Goal: Task Accomplishment & Management: Complete application form

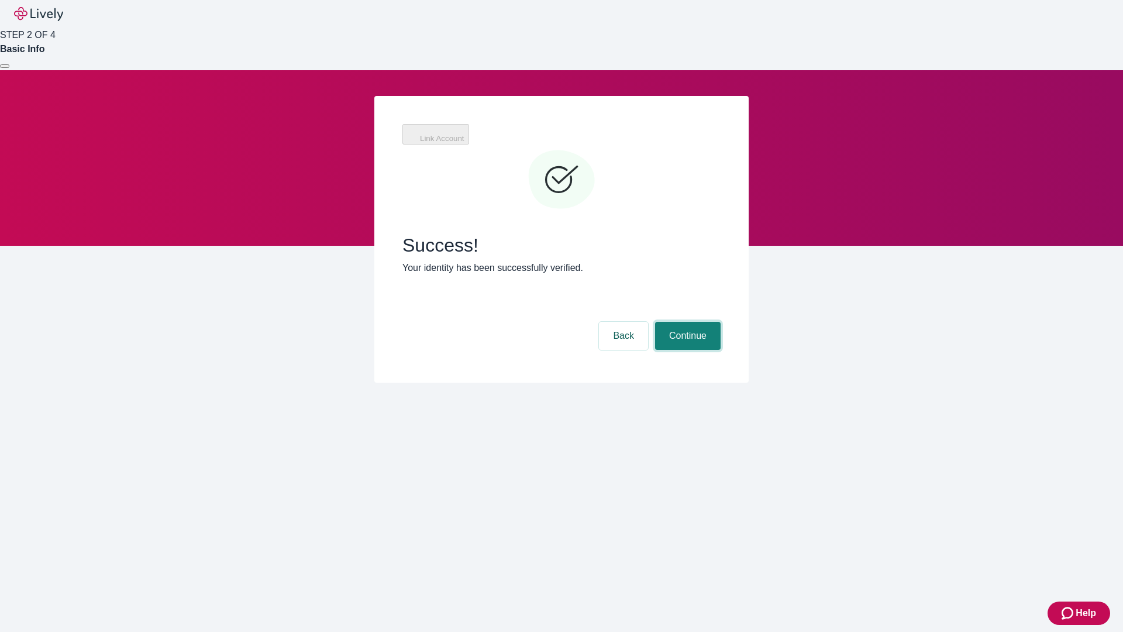
click at [686, 322] on button "Continue" at bounding box center [688, 336] width 66 height 28
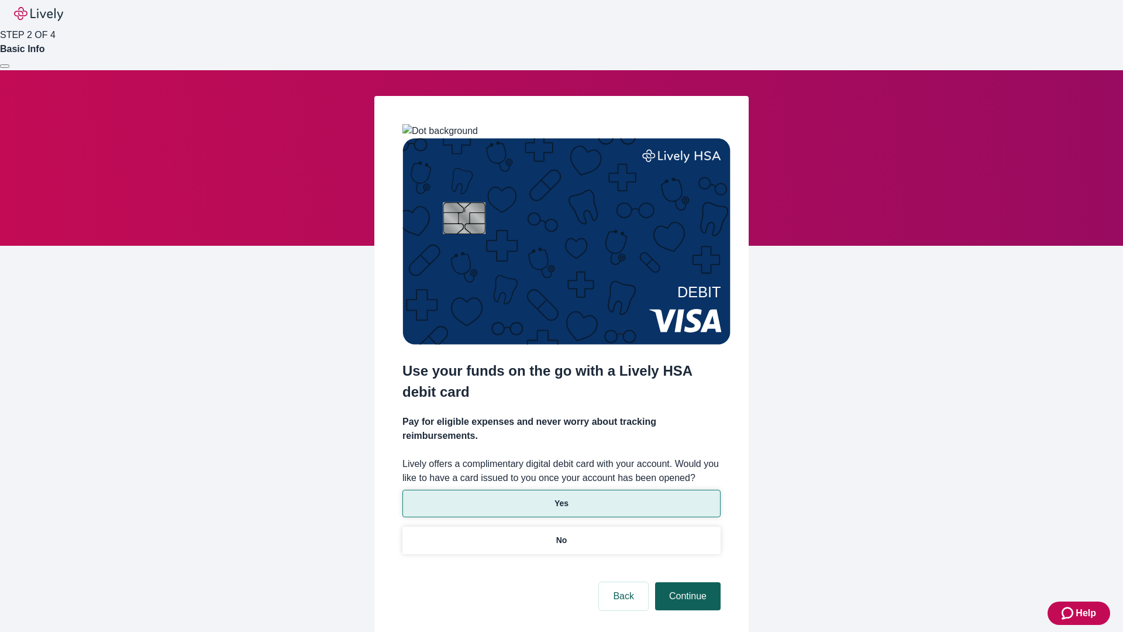
click at [561, 497] on p "Yes" at bounding box center [562, 503] width 14 height 12
click at [686, 582] on button "Continue" at bounding box center [688, 596] width 66 height 28
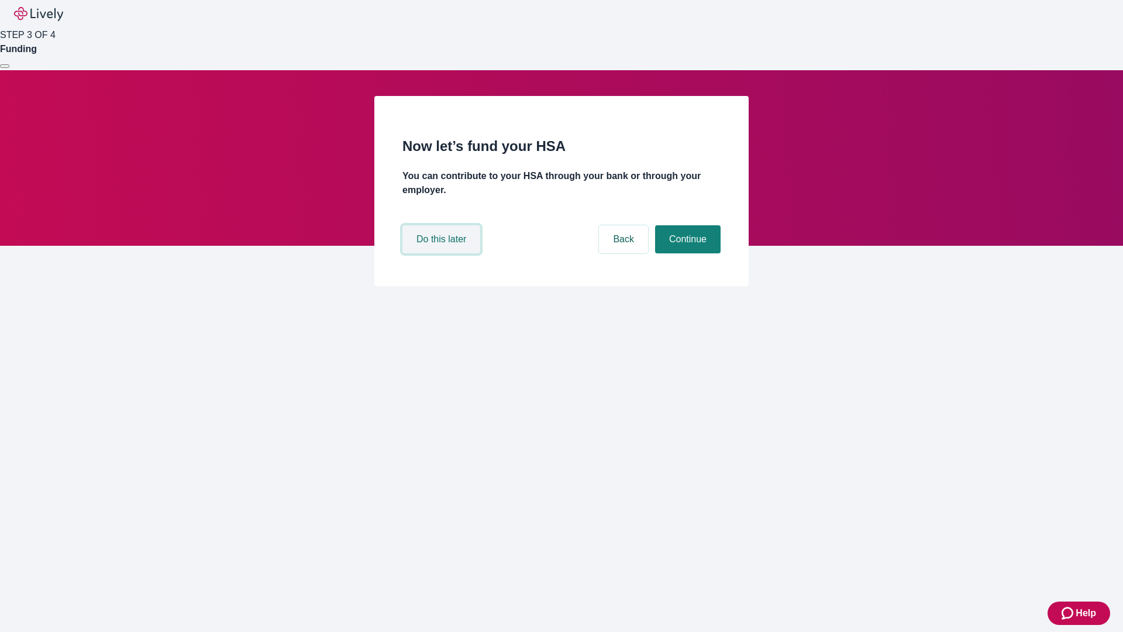
click at [443, 253] on button "Do this later" at bounding box center [442, 239] width 78 height 28
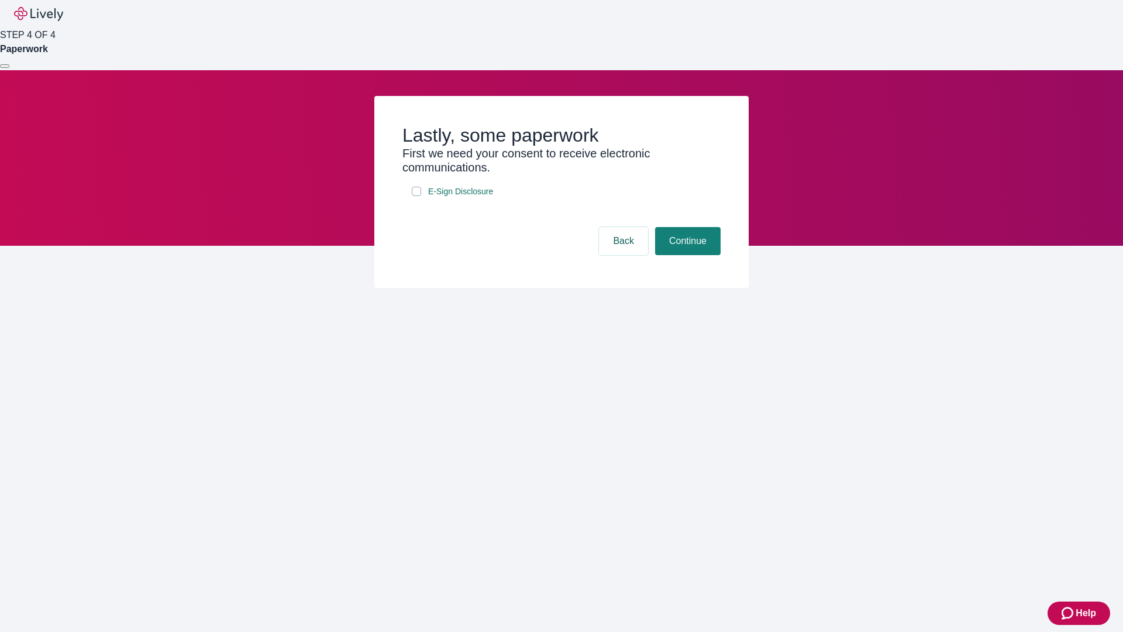
click at [417, 196] on input "E-Sign Disclosure" at bounding box center [416, 191] width 9 height 9
checkbox input "true"
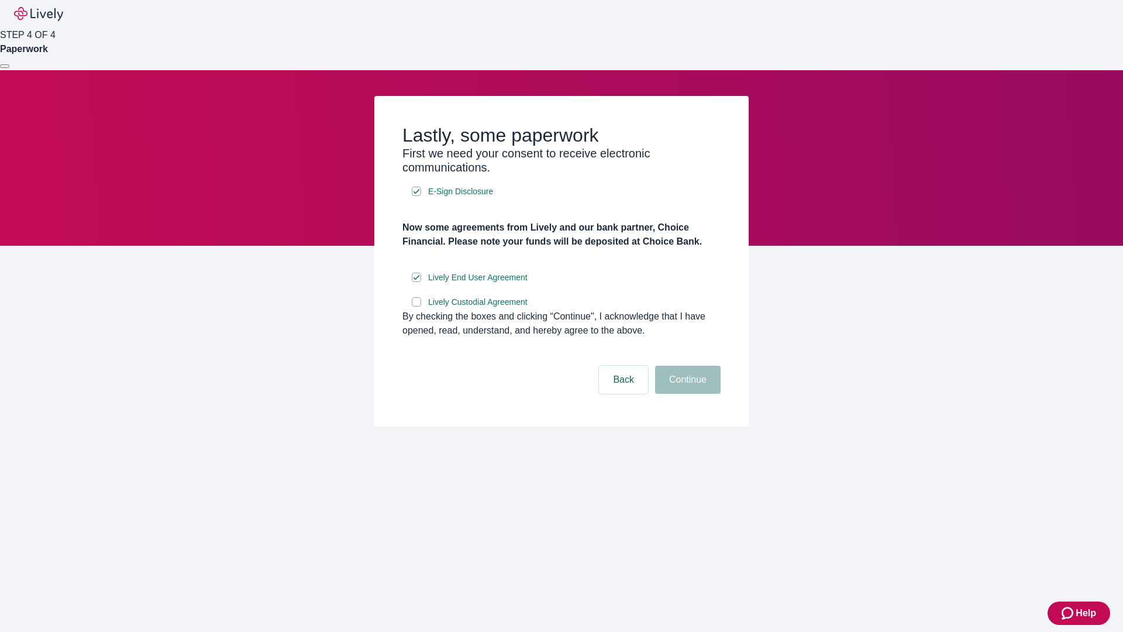
click at [417, 307] on input "Lively Custodial Agreement" at bounding box center [416, 301] width 9 height 9
checkbox input "true"
click at [686, 394] on button "Continue" at bounding box center [688, 380] width 66 height 28
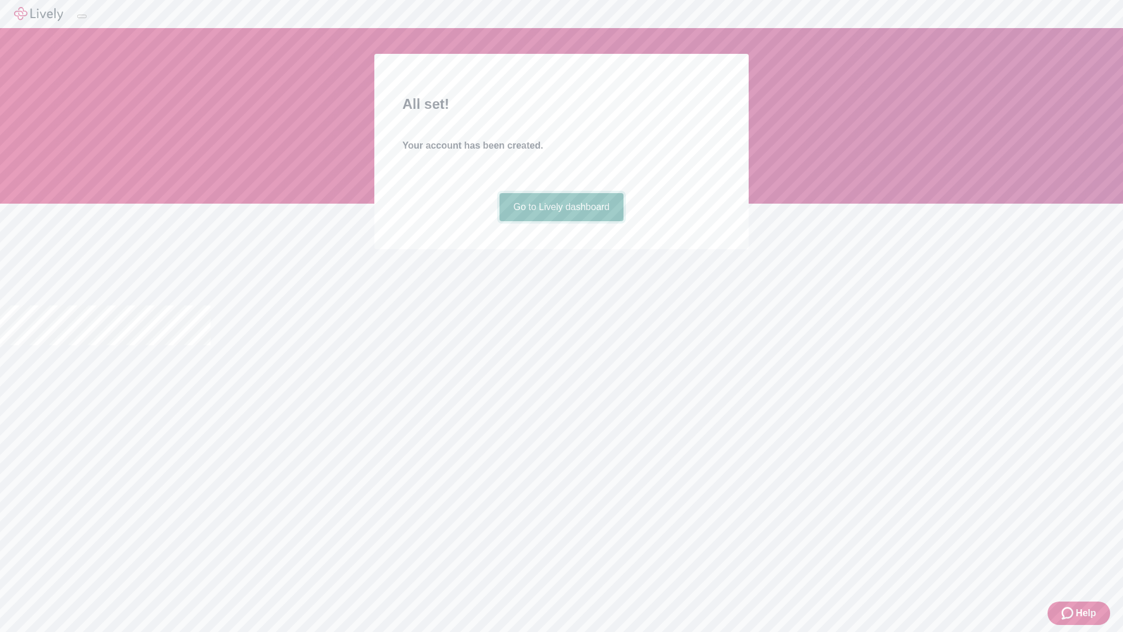
click at [561, 221] on link "Go to Lively dashboard" at bounding box center [562, 207] width 125 height 28
